Goal: Information Seeking & Learning: Learn about a topic

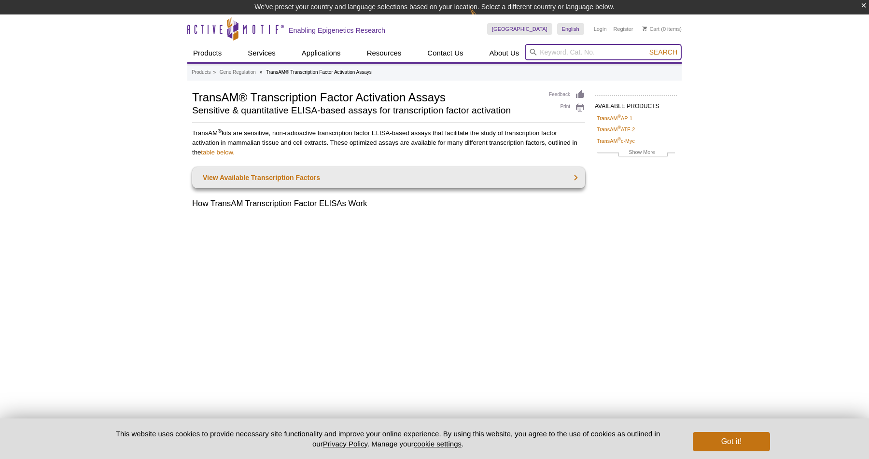
click at [588, 59] on input "search" at bounding box center [603, 52] width 157 height 16
type input "ytdhf2"
click at [646, 48] on button "Search" at bounding box center [663, 52] width 34 height 9
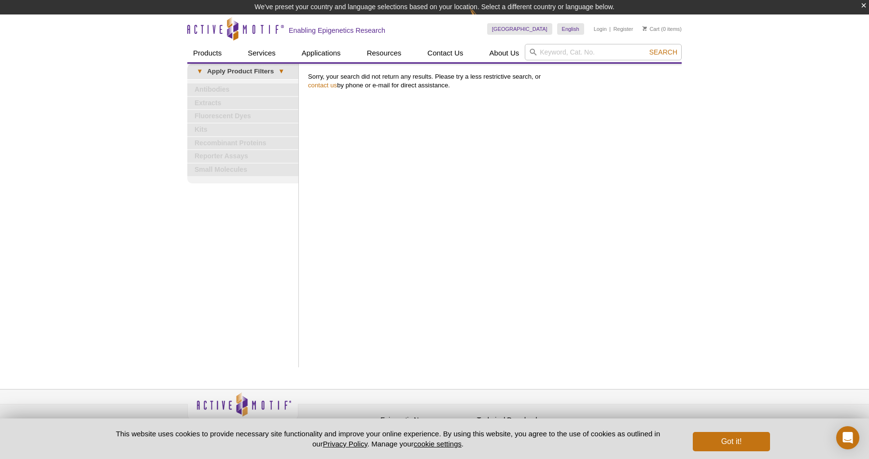
scroll to position [14, 0]
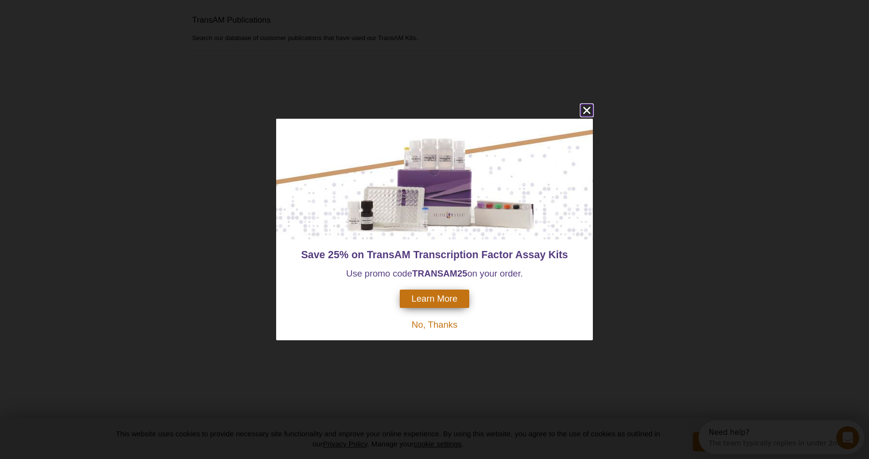
click at [587, 112] on icon "close" at bounding box center [586, 110] width 7 height 7
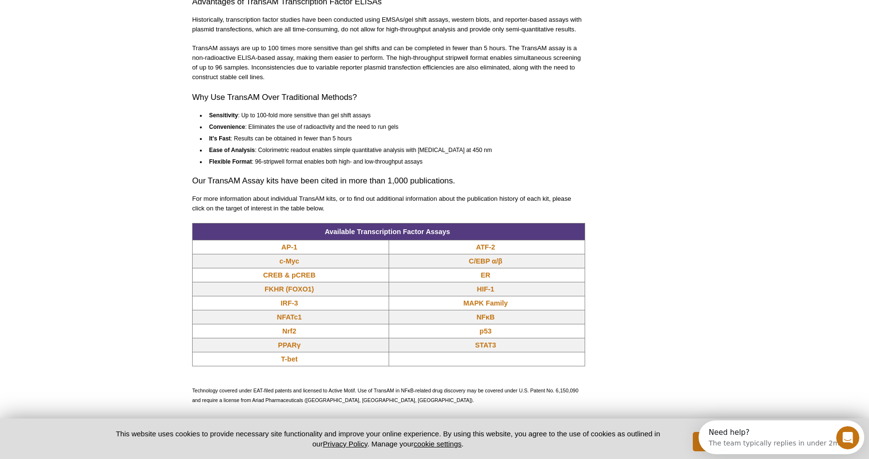
scroll to position [681, 0]
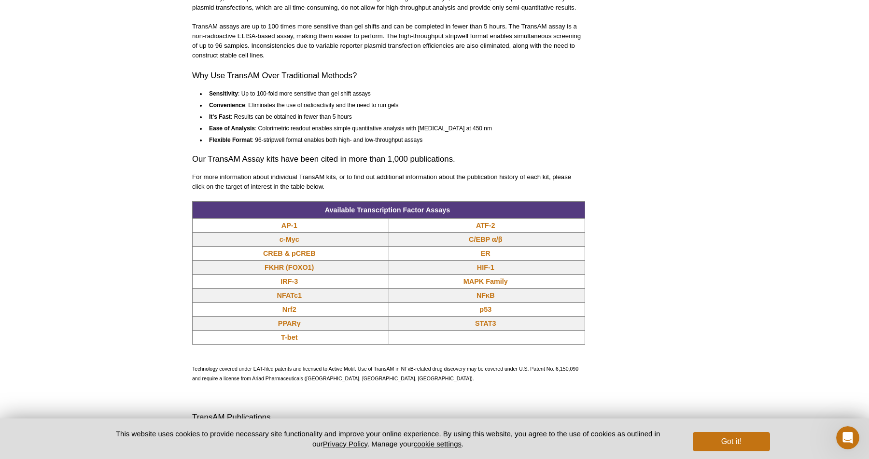
click at [667, 136] on div "AVAILABLE PRODUCTS TransAM ® AP-1 TransAM ® ATF-2 TransAM ® c-Myc TransAM ® C/E…" at bounding box center [434, 206] width 494 height 1625
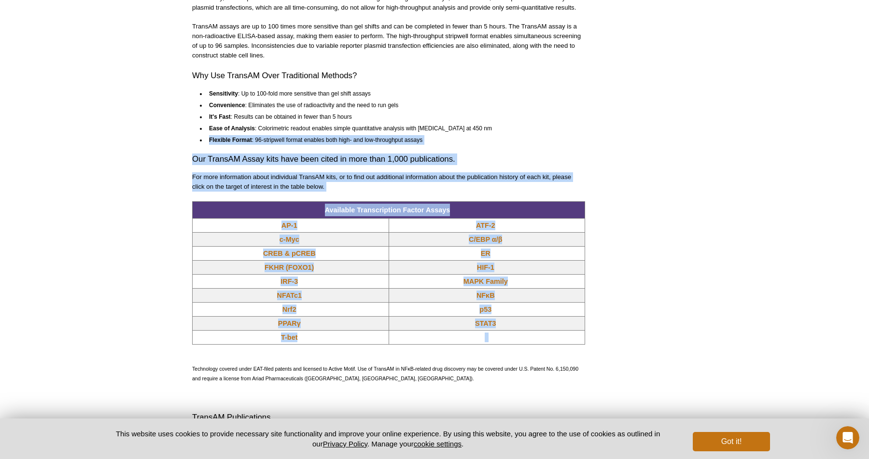
drag, startPoint x: 667, startPoint y: 136, endPoint x: 583, endPoint y: 325, distance: 207.0
click at [584, 323] on div "AVAILABLE PRODUCTS TransAM ® AP-1 TransAM ® ATF-2 TransAM ® c-Myc TransAM ® C/E…" at bounding box center [434, 206] width 494 height 1625
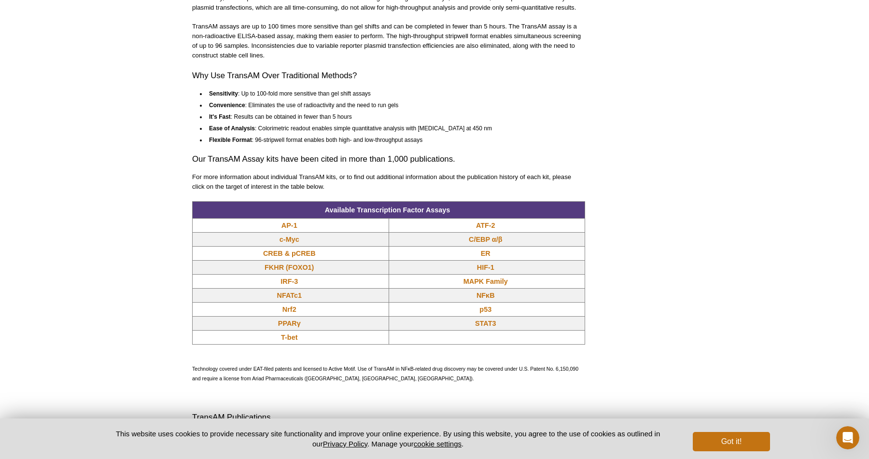
click at [583, 325] on td "STAT3" at bounding box center [487, 324] width 196 height 14
